Goal: Connect with others: Connect with other users

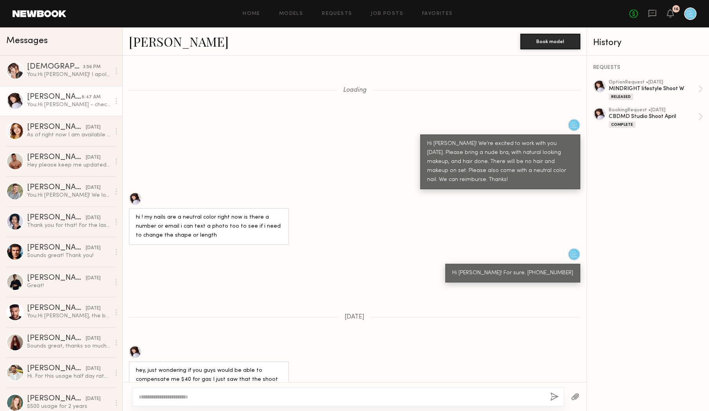
scroll to position [1226, 0]
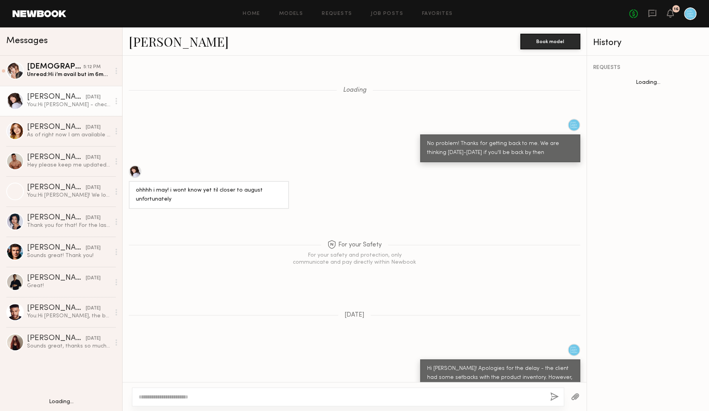
scroll to position [444, 0]
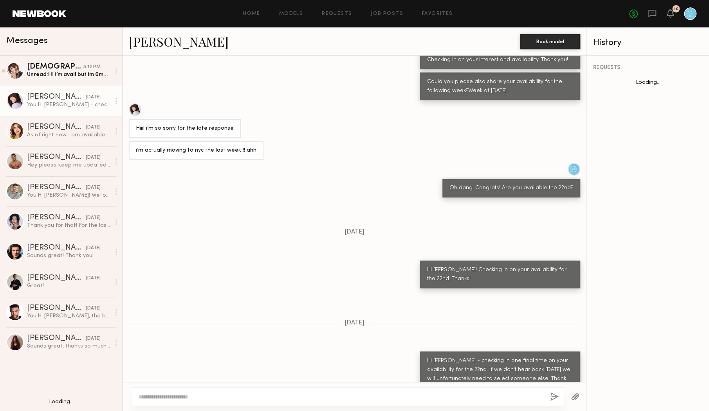
click at [152, 42] on link "[PERSON_NAME]" at bounding box center [179, 41] width 100 height 17
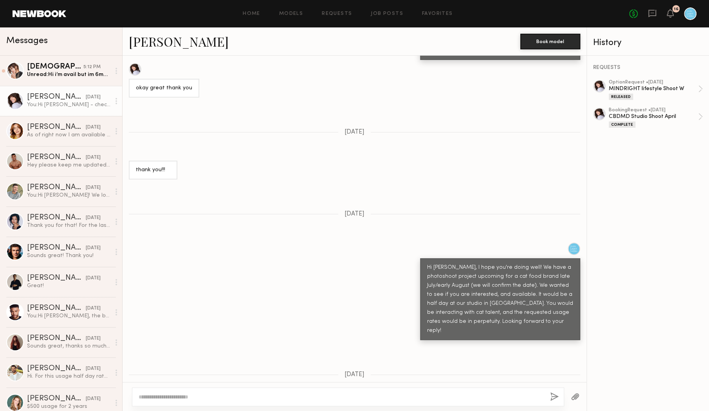
scroll to position [1229, 0]
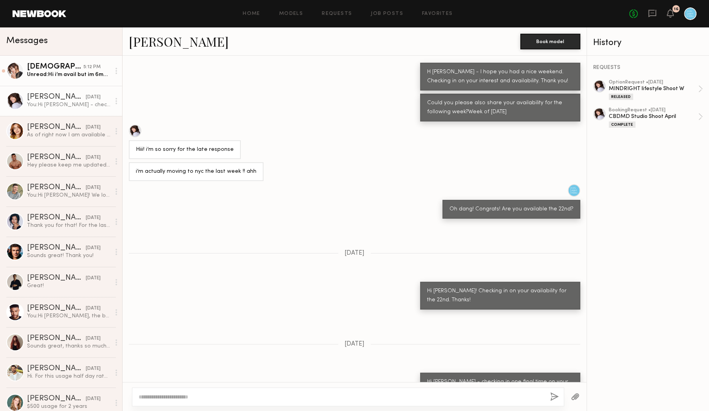
click at [68, 73] on div "Unread: Hi i’m avail but im 6mo pregnant." at bounding box center [68, 74] width 83 height 7
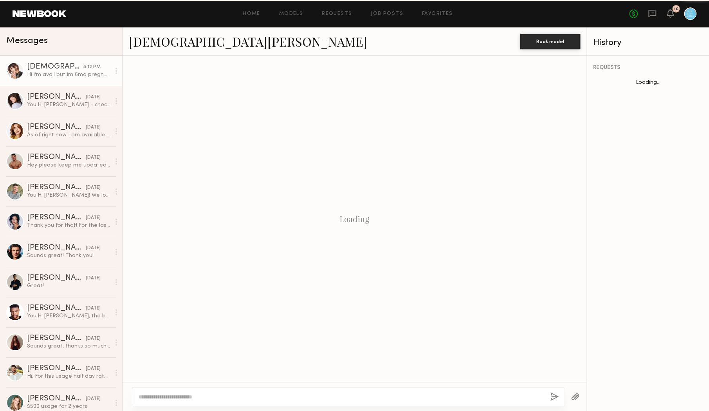
scroll to position [432, 0]
